Goal: Unclear: Browse casually

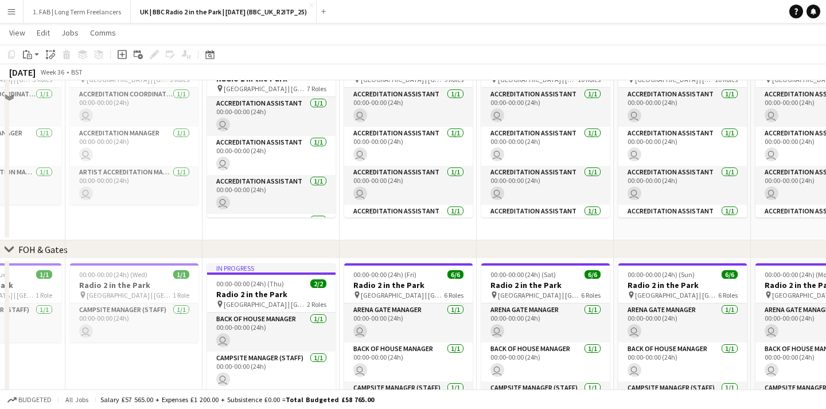
scroll to position [690, 0]
